Goal: Task Accomplishment & Management: Use online tool/utility

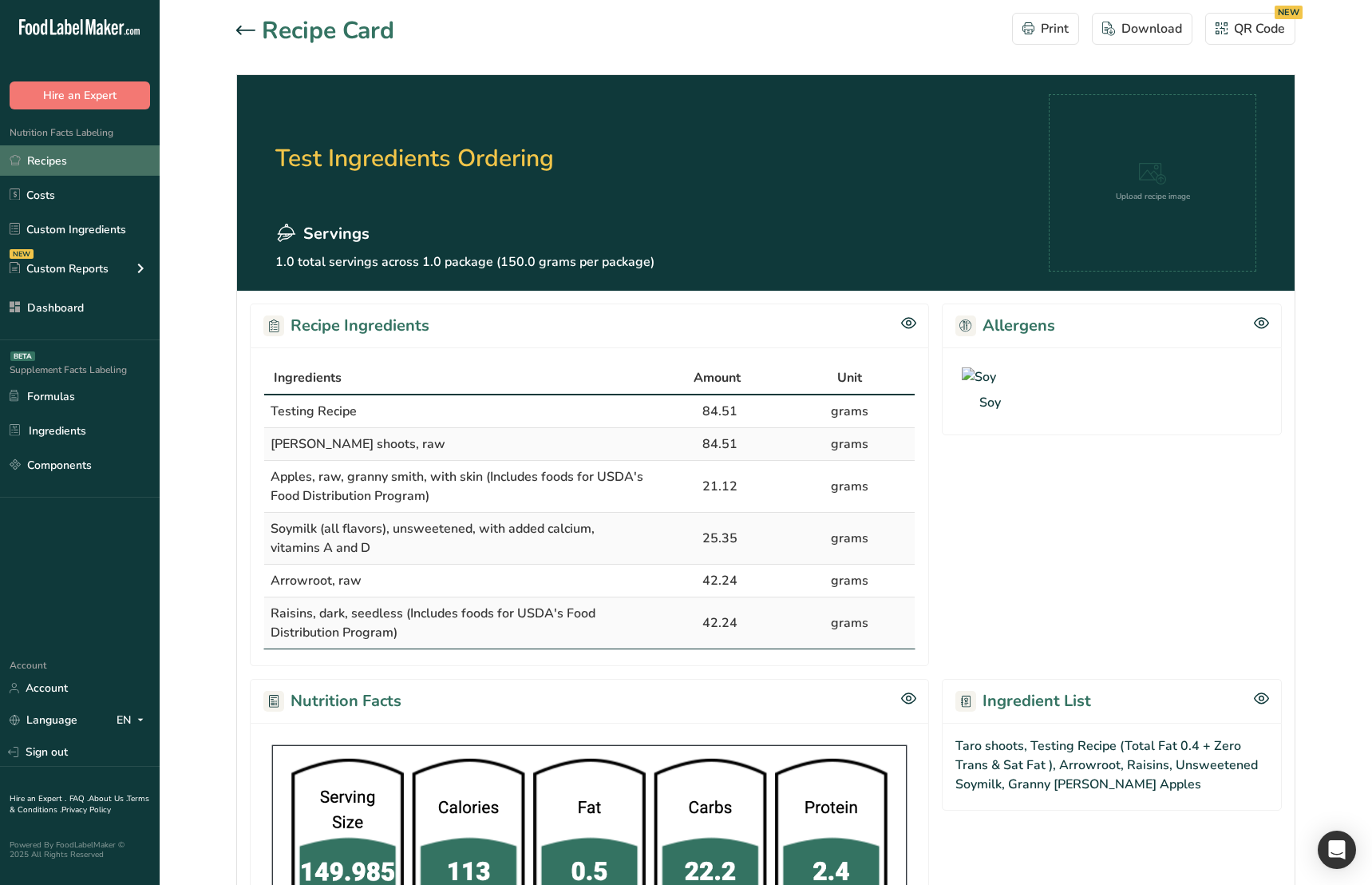
click at [68, 168] on link "Recipes" at bounding box center [79, 160] width 160 height 31
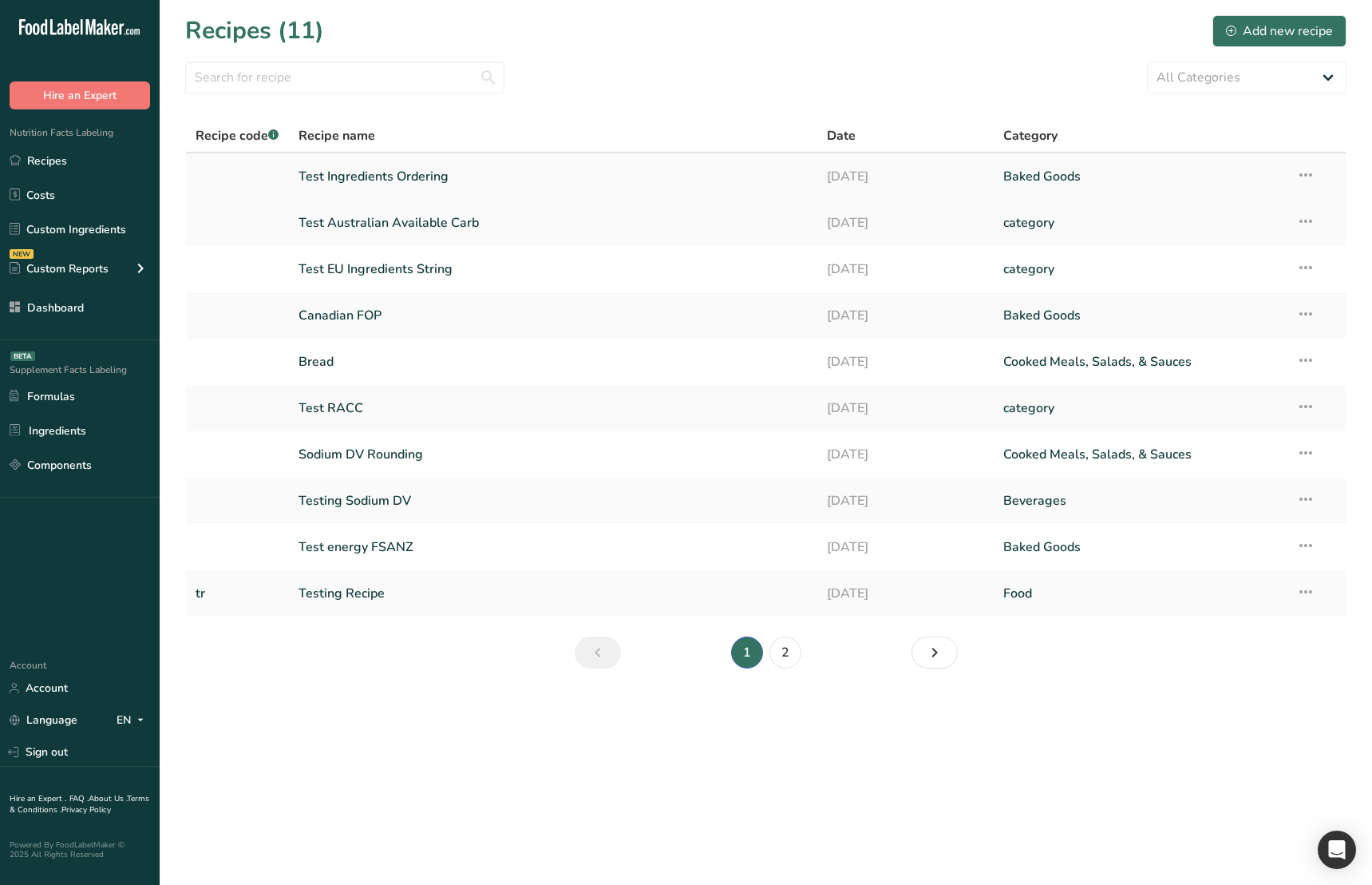
click at [399, 187] on link "Test Ingredients Ordering" at bounding box center [553, 177] width 509 height 34
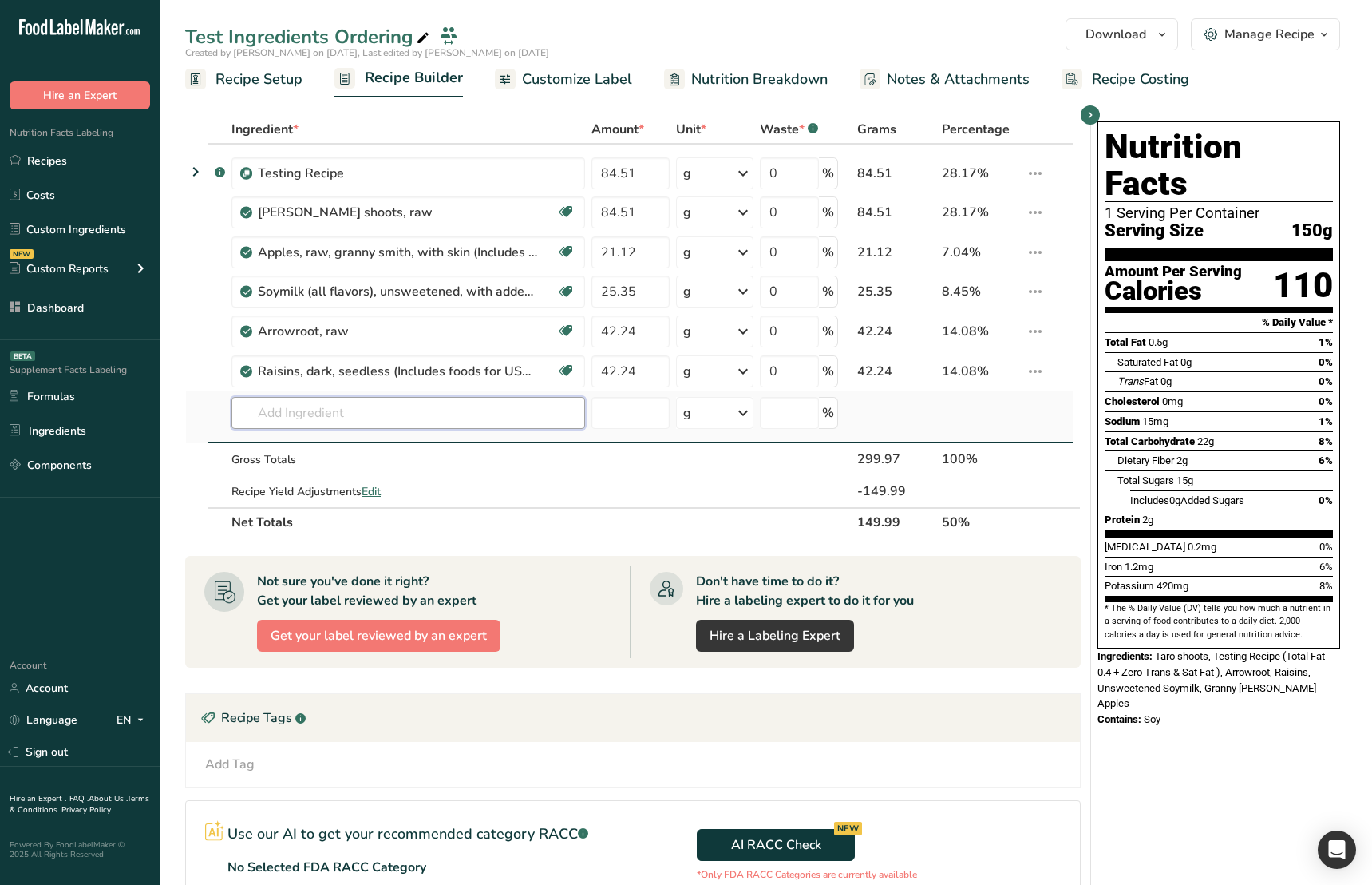
click at [364, 414] on input "text" at bounding box center [408, 413] width 353 height 32
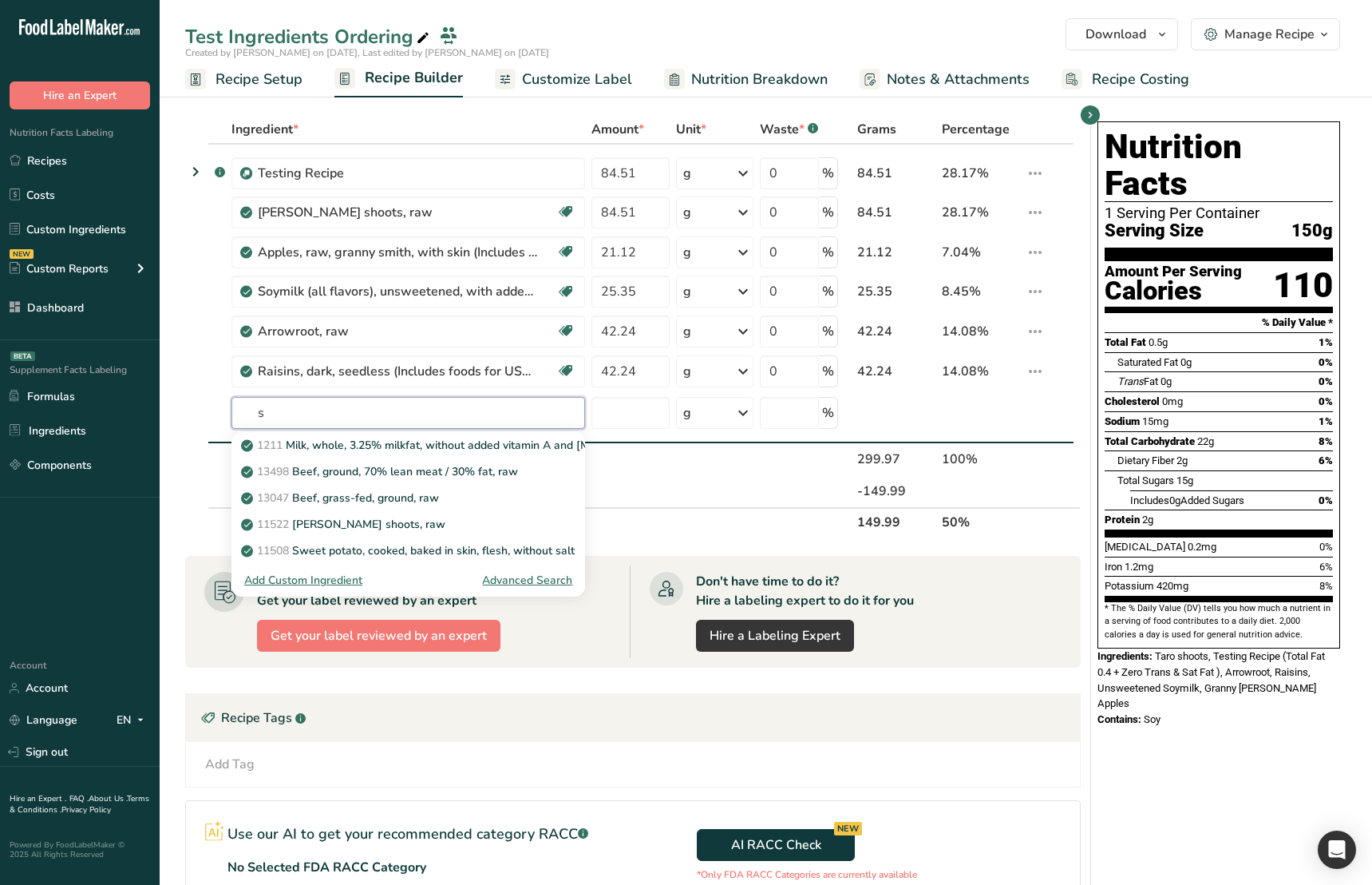
type input "s"
click at [1168, 745] on div "Nutrition Facts 1 Serving Per Container Serving Size 150g Amount Per Serving Ca…" at bounding box center [1218, 593] width 255 height 956
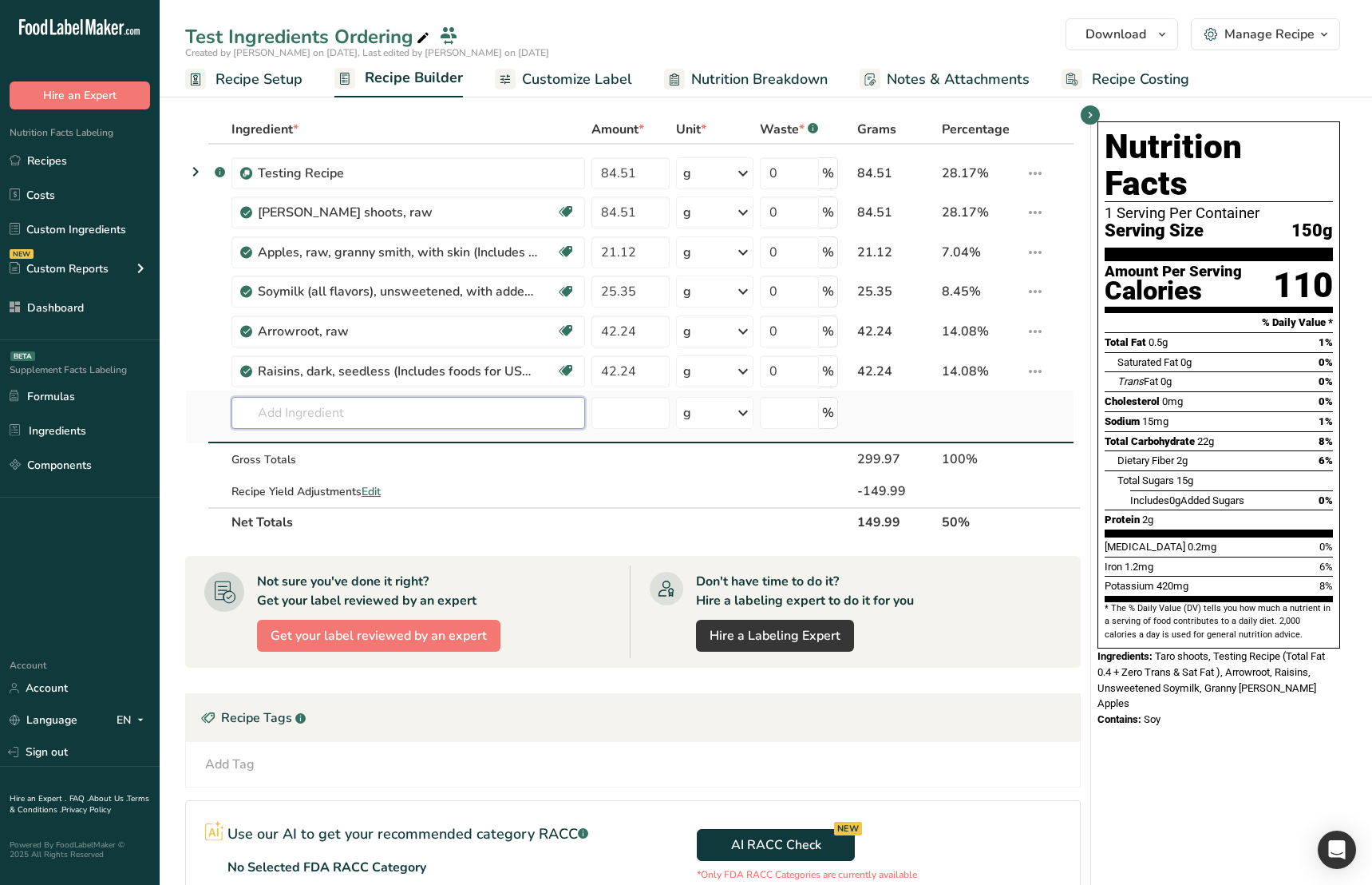
click at [455, 414] on input "text" at bounding box center [408, 413] width 353 height 32
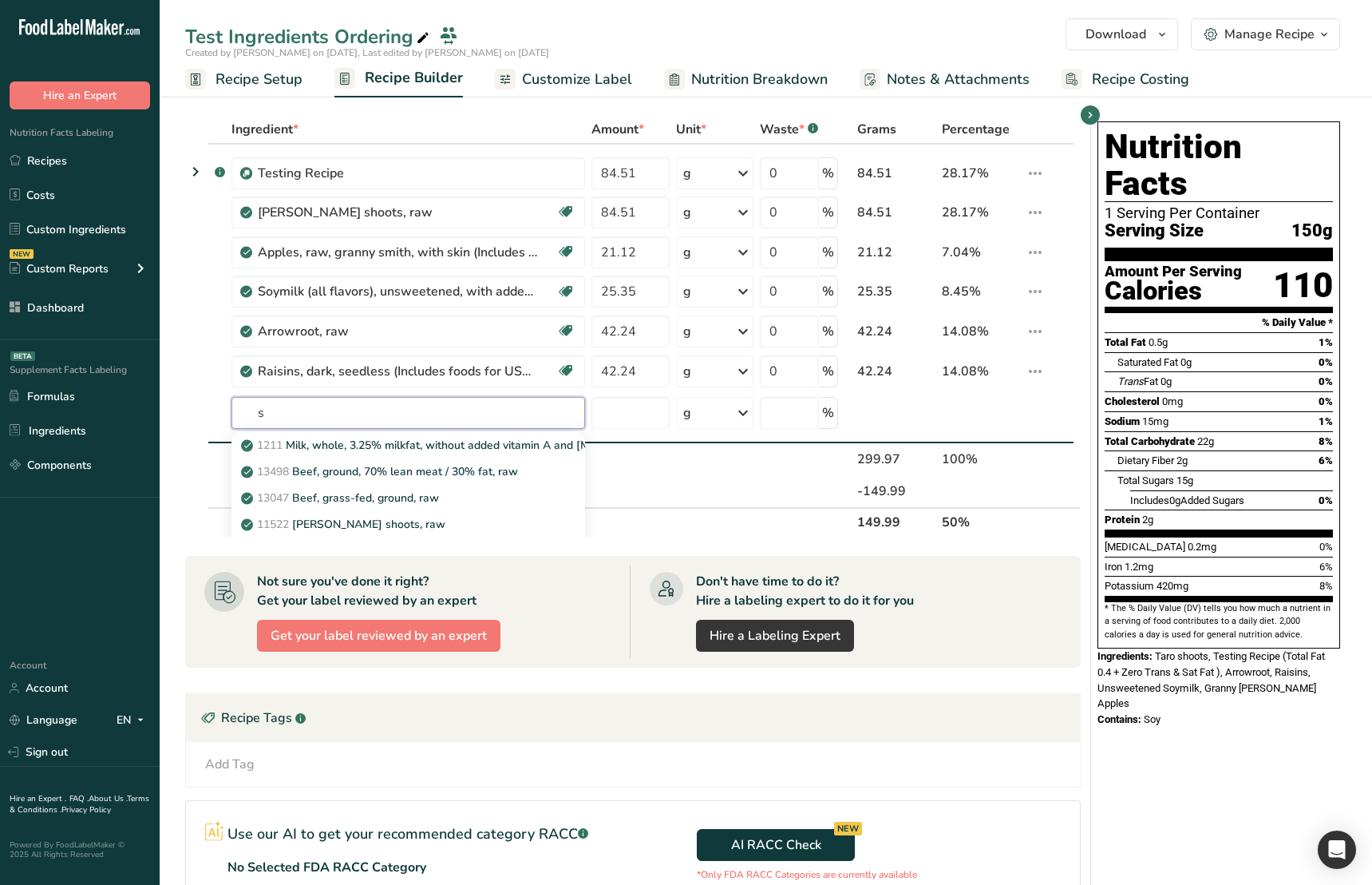
type input "s"
